Goal: Find specific page/section: Find specific page/section

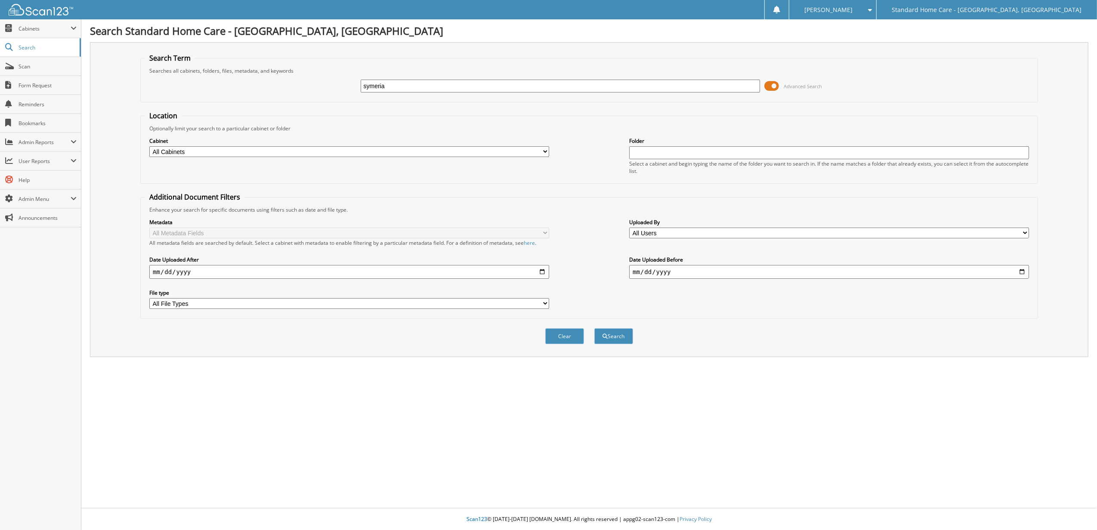
type input "symeria"
click at [594, 328] on button "Search" at bounding box center [613, 336] width 39 height 16
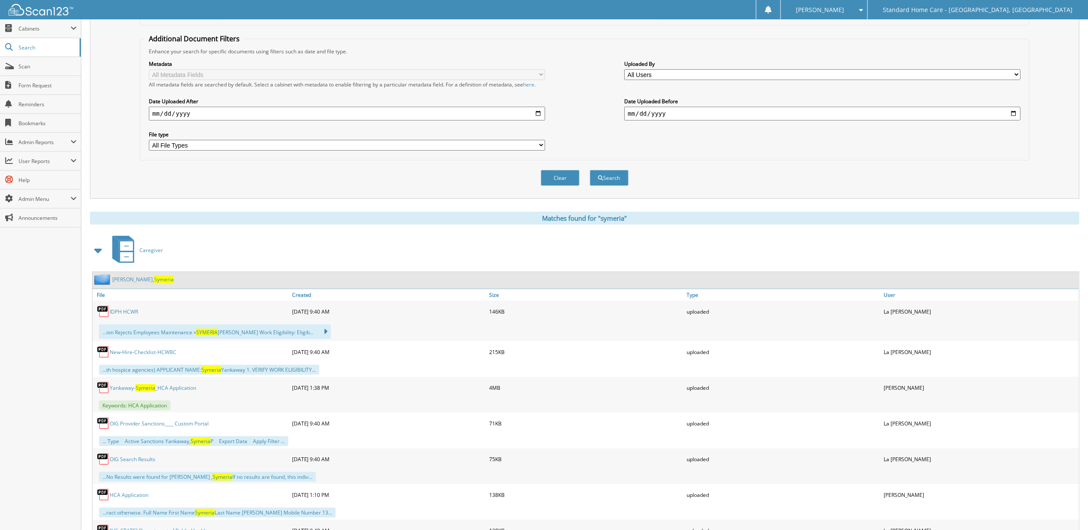
scroll to position [172, 0]
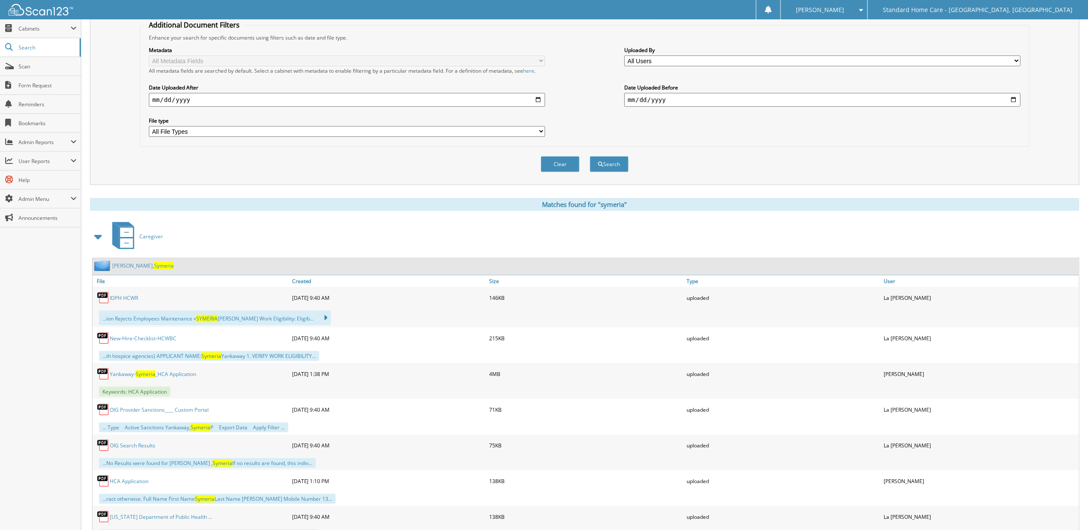
click at [160, 261] on div "Yankaway, Symeria" at bounding box center [586, 266] width 987 height 17
click at [154, 266] on span "Symeria" at bounding box center [164, 265] width 20 height 7
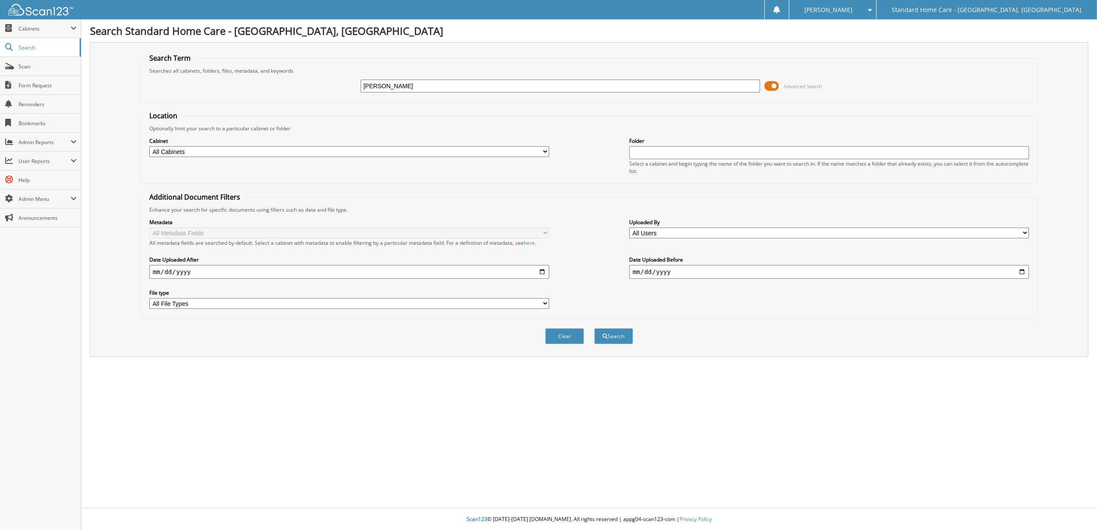
type input "[PERSON_NAME]"
click at [594, 328] on button "Search" at bounding box center [613, 336] width 39 height 16
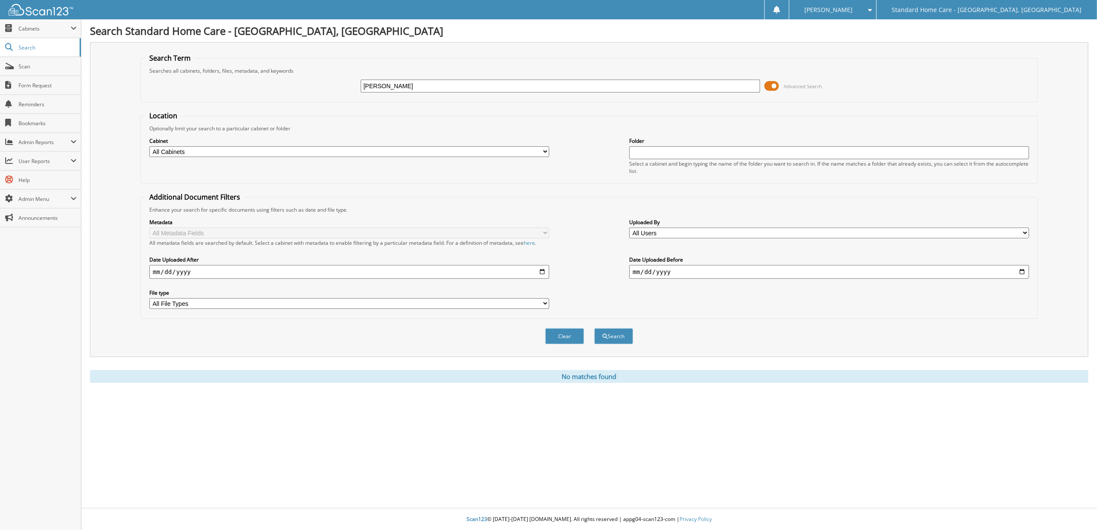
click at [702, 407] on div "Search Standard Home Care - Bloomingdale, IL Search Term Searches all cabinets,…" at bounding box center [588, 265] width 1015 height 530
drag, startPoint x: 415, startPoint y: 83, endPoint x: 229, endPoint y: 98, distance: 186.9
click at [229, 98] on fieldset "Search Term Searches all cabinets, folders, files, metadata, and keywords lishm…" at bounding box center [589, 77] width 898 height 49
type input "devonna"
click at [594, 328] on button "Search" at bounding box center [613, 336] width 39 height 16
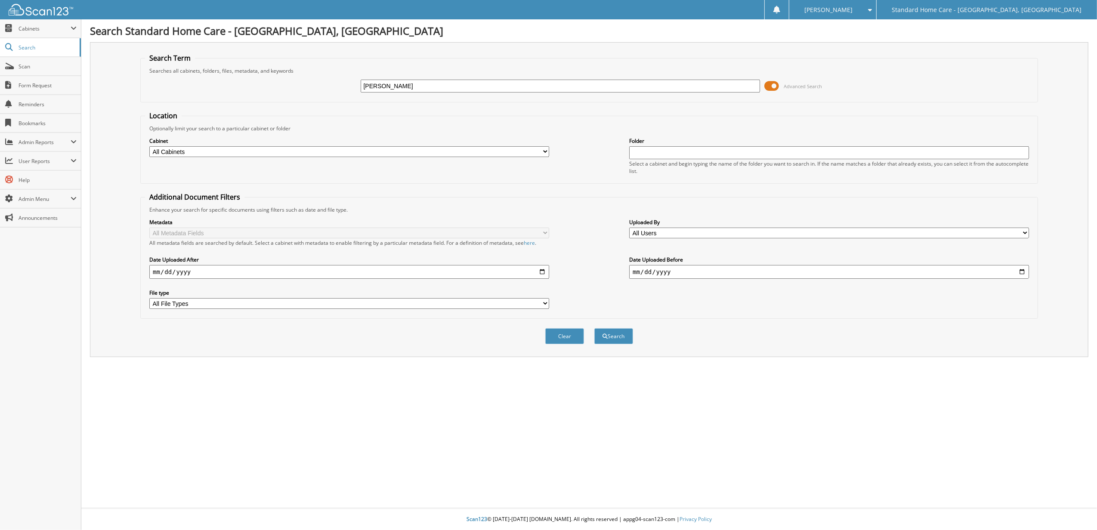
type input "[PERSON_NAME]"
click at [594, 328] on button "Search" at bounding box center [613, 336] width 39 height 16
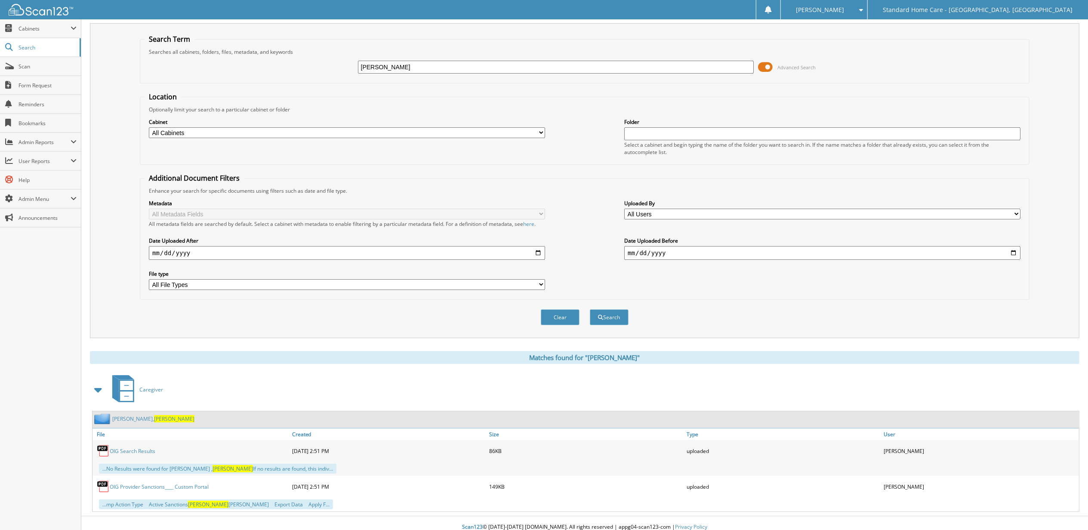
scroll to position [28, 0]
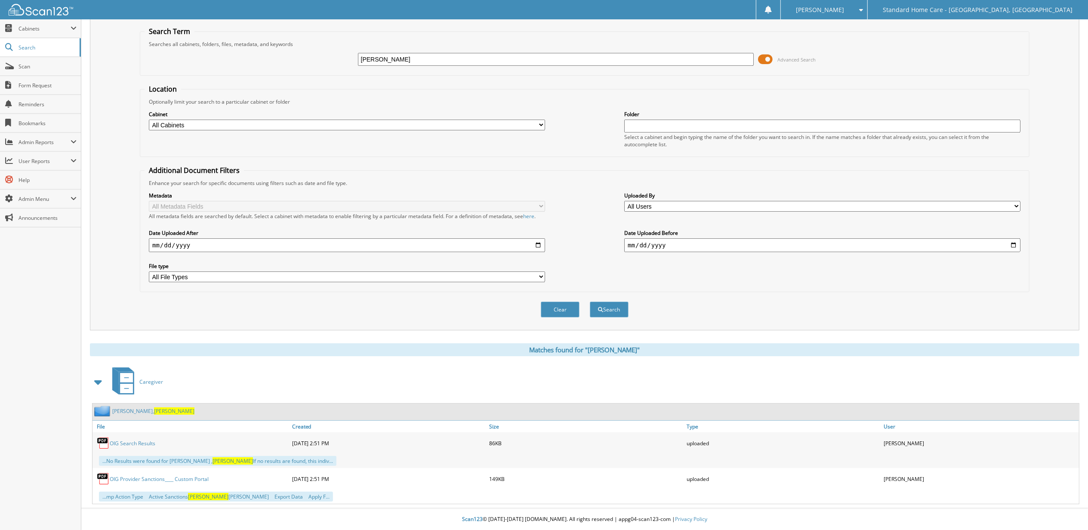
click at [154, 404] on div "[PERSON_NAME]" at bounding box center [586, 412] width 987 height 17
click at [127, 416] on div "[PERSON_NAME]" at bounding box center [586, 412] width 987 height 17
click at [154, 409] on span "[PERSON_NAME]" at bounding box center [174, 410] width 40 height 7
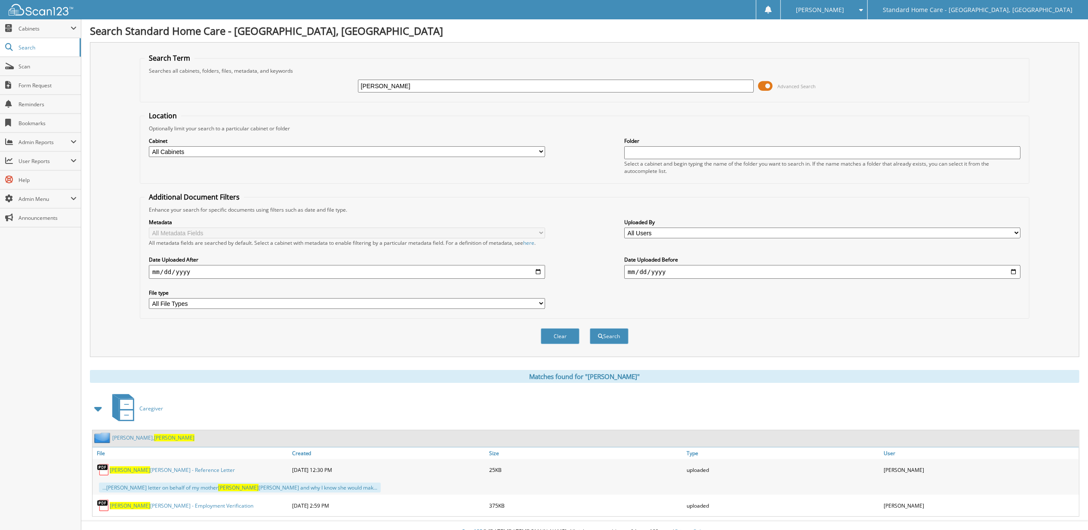
scroll to position [14, 0]
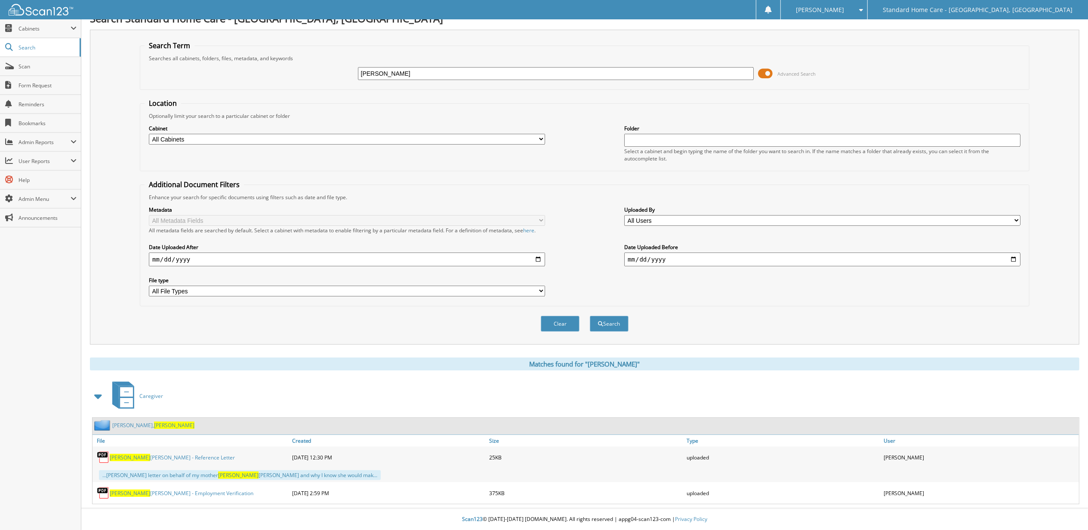
click at [154, 425] on span "Devonna" at bounding box center [174, 425] width 40 height 7
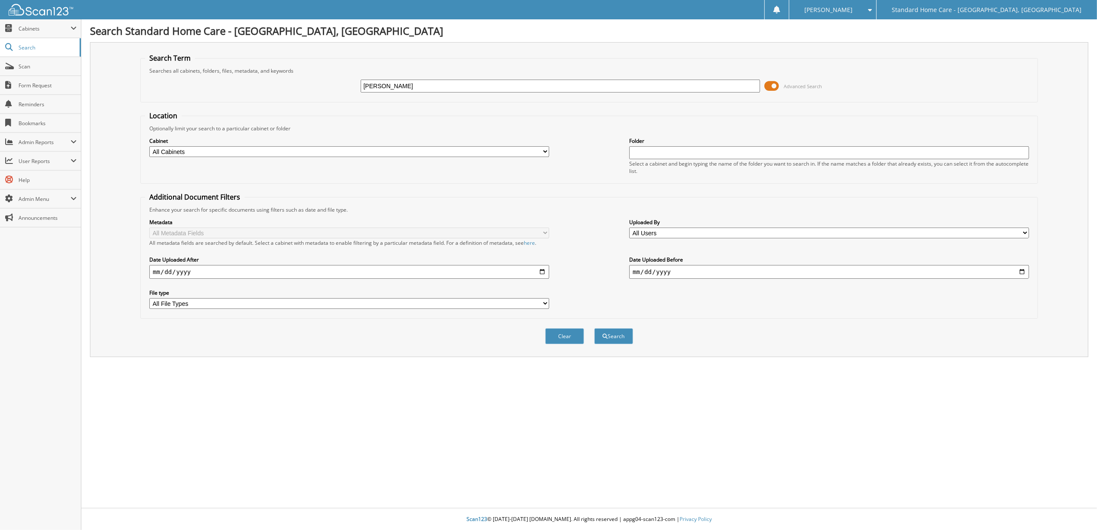
type input "[PERSON_NAME]"
click at [594, 328] on button "Search" at bounding box center [613, 336] width 39 height 16
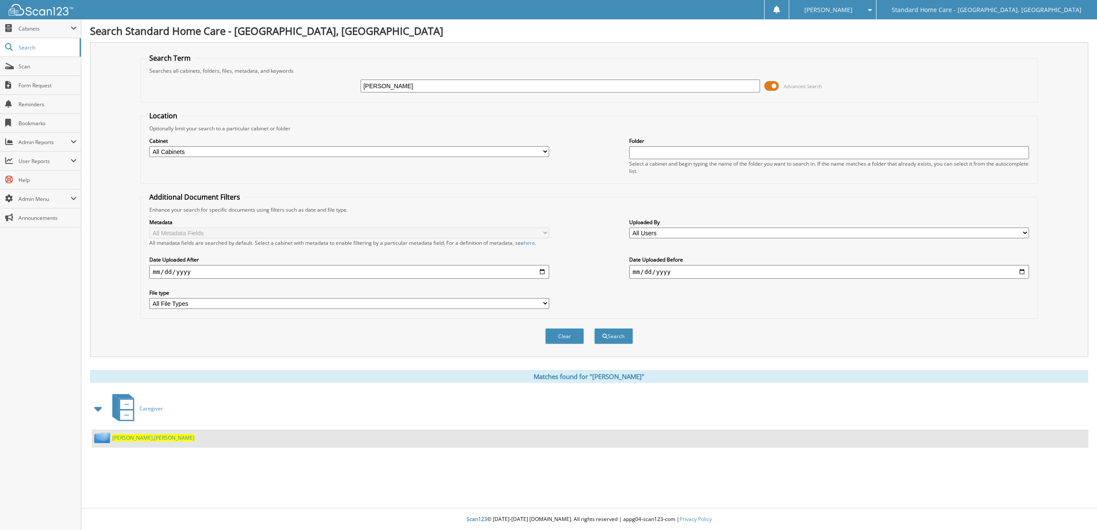
click at [131, 440] on span "[PERSON_NAME]" at bounding box center [132, 437] width 40 height 7
